Goal: Task Accomplishment & Management: Complete application form

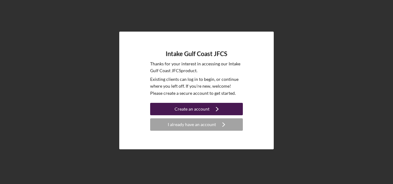
click at [190, 105] on div "Create an account" at bounding box center [192, 109] width 35 height 12
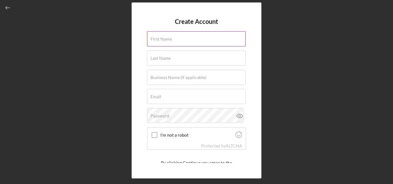
click at [167, 36] on label "First Name" at bounding box center [161, 38] width 21 height 5
click at [167, 36] on input "First Name" at bounding box center [196, 38] width 99 height 15
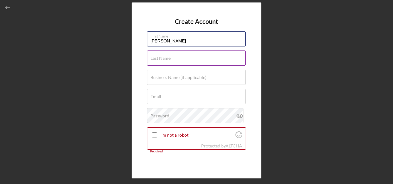
type input "[PERSON_NAME]"
click at [168, 56] on label "Last Name" at bounding box center [161, 58] width 20 height 5
click at [168, 56] on input "Last Name" at bounding box center [196, 57] width 99 height 15
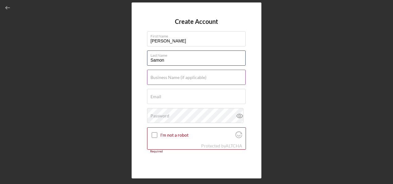
type input "Samon"
click at [170, 79] on label "Business Name (if applicable)" at bounding box center [179, 77] width 56 height 5
click at [170, 79] on input "Business Name (if applicable)" at bounding box center [196, 77] width 99 height 15
type input "Y"
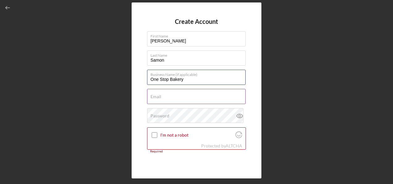
type input "One Stop Bakery"
click at [173, 92] on div "Email Required" at bounding box center [196, 96] width 99 height 15
paste input "[PERSON_NAME] [GEOGRAPHIC_DATA] <[EMAIL_ADDRESS][DOMAIN_NAME]>"
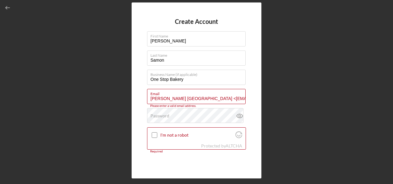
drag, startPoint x: 190, startPoint y: 98, endPoint x: 128, endPoint y: 100, distance: 61.8
click at [128, 100] on div "Create Account First Name [PERSON_NAME] Last Name [PERSON_NAME] Business Name (…" at bounding box center [196, 90] width 387 height 180
click at [218, 100] on input "[EMAIL_ADDRESS][DOMAIN_NAME]>" at bounding box center [196, 96] width 99 height 15
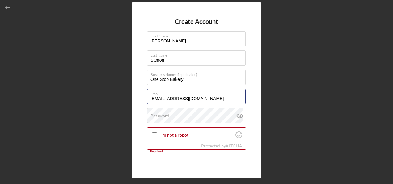
type input "[EMAIL_ADDRESS][DOMAIN_NAME]"
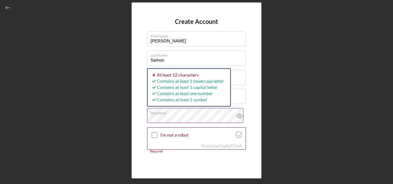
click at [238, 115] on icon at bounding box center [239, 115] width 15 height 15
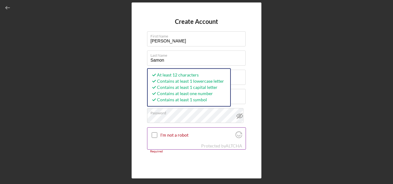
click at [155, 133] on input "I'm not a robot" at bounding box center [155, 135] width 6 height 6
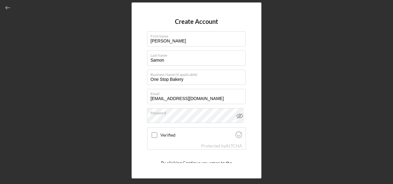
checkbox input "true"
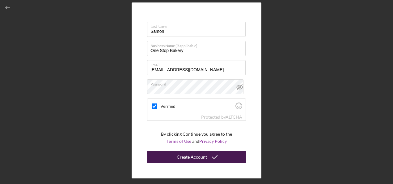
click at [201, 155] on div "Create Account" at bounding box center [192, 157] width 30 height 12
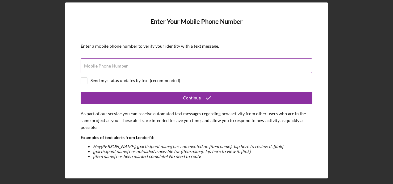
drag, startPoint x: 133, startPoint y: 53, endPoint x: 125, endPoint y: 61, distance: 11.4
click at [130, 56] on form "Enter Your Mobile Phone Number Enter a mobile phone number to verify your ident…" at bounding box center [197, 90] width 232 height 144
click at [121, 64] on label "Mobile Phone Number" at bounding box center [106, 65] width 44 height 5
click at [121, 64] on input "Mobile Phone Number" at bounding box center [196, 65] width 231 height 15
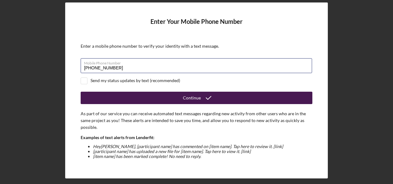
type input "[PHONE_NUMBER]"
click at [169, 94] on button "Continue" at bounding box center [197, 97] width 232 height 12
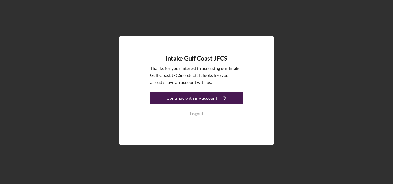
click at [205, 96] on div "Continue with my account" at bounding box center [192, 98] width 51 height 12
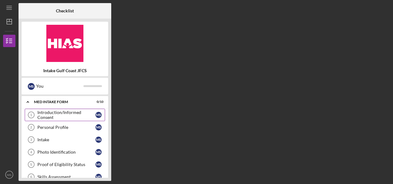
click at [70, 113] on div "Introduction/Informed Consent" at bounding box center [66, 115] width 58 height 10
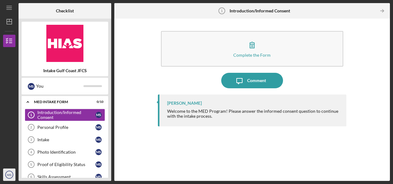
click at [8, 175] on text "MS" at bounding box center [9, 174] width 4 height 3
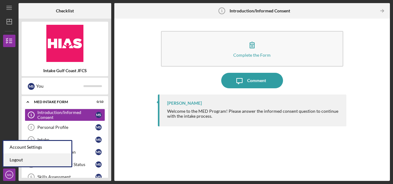
click at [17, 161] on link "Logout" at bounding box center [37, 159] width 68 height 13
